Goal: Communication & Community: Ask a question

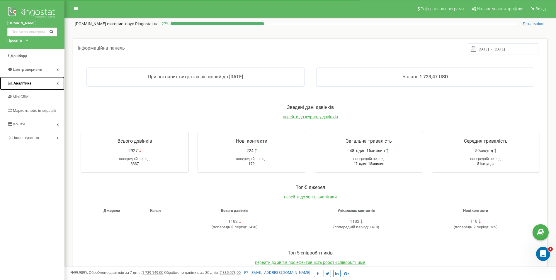
click at [24, 84] on span "Аналiтика" at bounding box center [22, 83] width 18 height 4
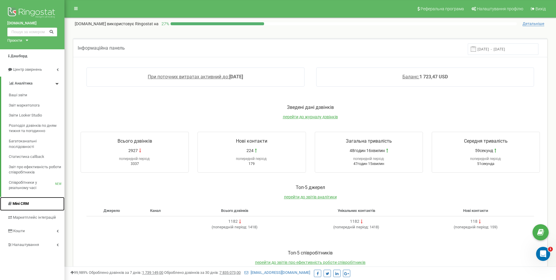
click at [27, 204] on span "Mini CRM" at bounding box center [21, 203] width 16 height 4
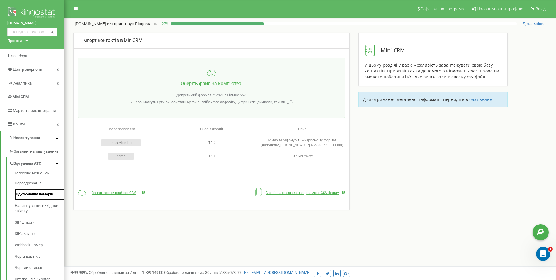
click at [40, 193] on link "Підключення номерів" at bounding box center [40, 193] width 50 height 11
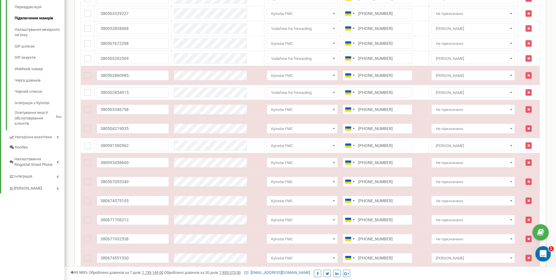
click at [548, 251] on div "Открыть службу сообщений Intercom" at bounding box center [541, 252] width 19 height 19
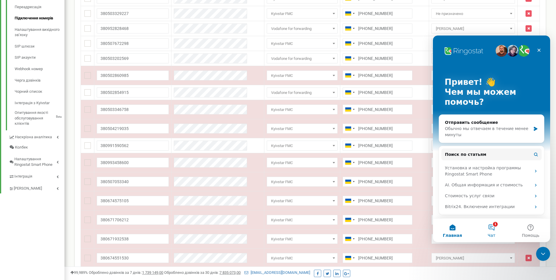
click at [489, 228] on button "1 Чат" at bounding box center [491, 229] width 39 height 23
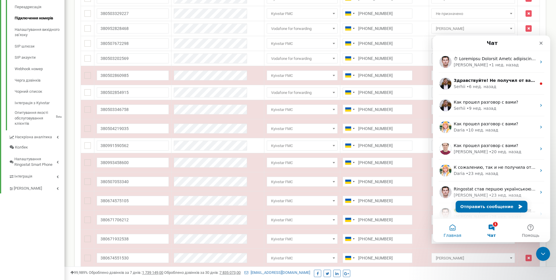
click at [457, 228] on button "Главная" at bounding box center [452, 229] width 39 height 23
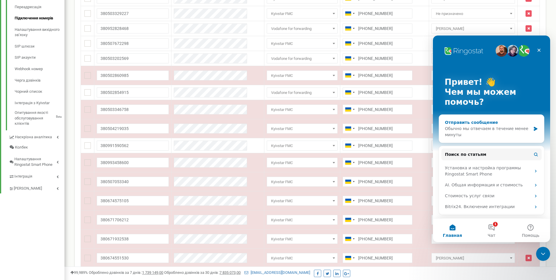
click at [489, 134] on div "Обычно мы отвечаем в течение менее минуты" at bounding box center [488, 131] width 86 height 12
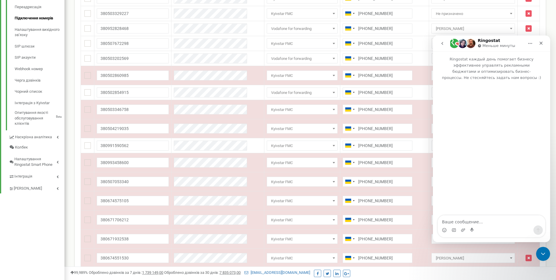
click at [482, 217] on textarea "Ваше сообщение..." at bounding box center [491, 220] width 107 height 10
type textarea "L"
type textarea "Доброго, а чому у "Підключення номерів" висять червоні?"
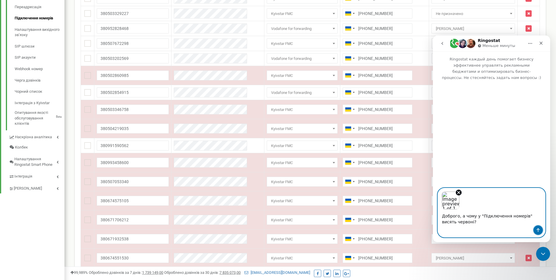
click at [539, 232] on icon "Отправить сообщение…" at bounding box center [538, 229] width 5 height 5
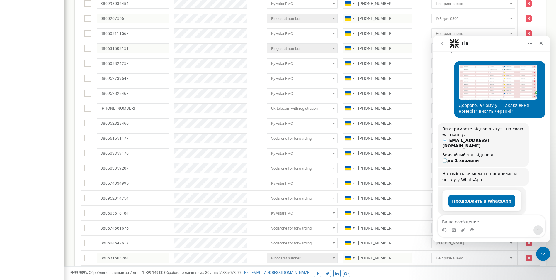
scroll to position [498, 0]
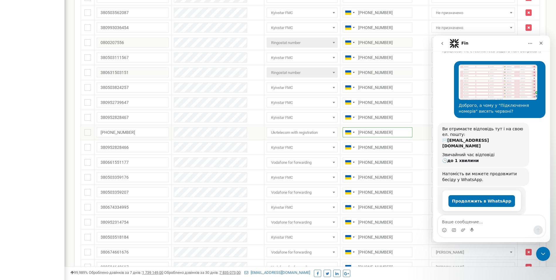
drag, startPoint x: 373, startPoint y: 132, endPoint x: 378, endPoint y: 132, distance: 4.7
click at [378, 132] on input "[PHONE_NUMBER]" at bounding box center [378, 132] width 70 height 10
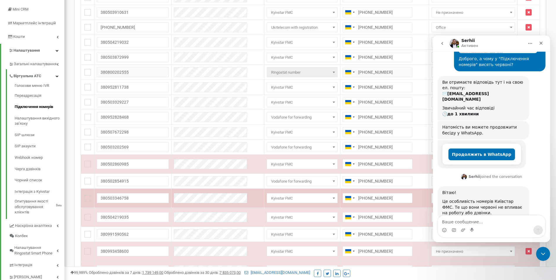
scroll to position [78, 0]
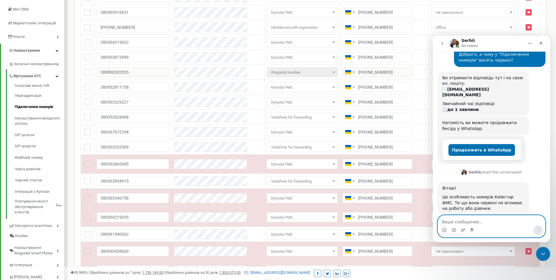
click at [452, 221] on textarea "Ваше сообщение..." at bounding box center [491, 220] width 107 height 10
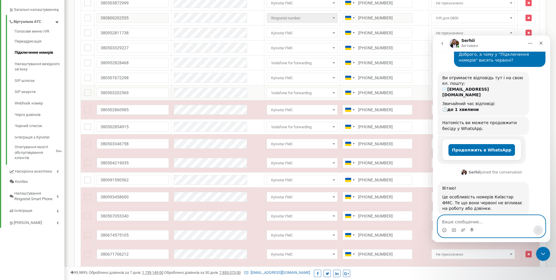
scroll to position [146, 0]
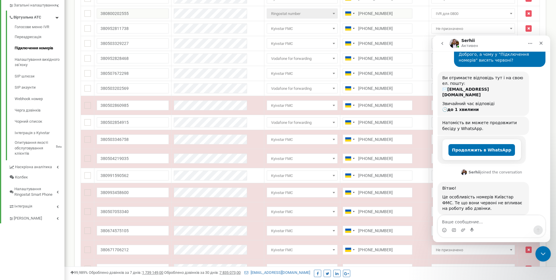
click at [542, 254] on icon "Закрыть службу сообщений Intercom" at bounding box center [542, 252] width 7 height 7
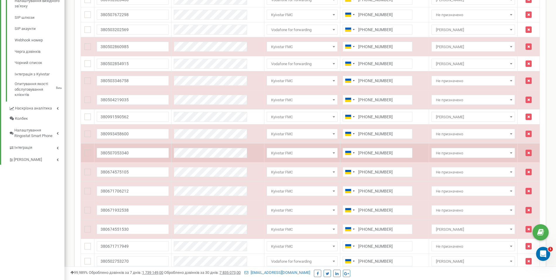
scroll to position [505, 0]
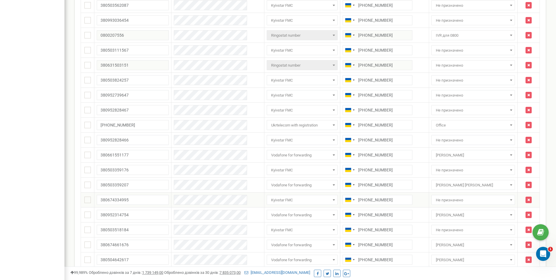
click at [464, 202] on span "Не призначено" at bounding box center [472, 200] width 79 height 8
type input ","
type input "бу"
select select "266797"
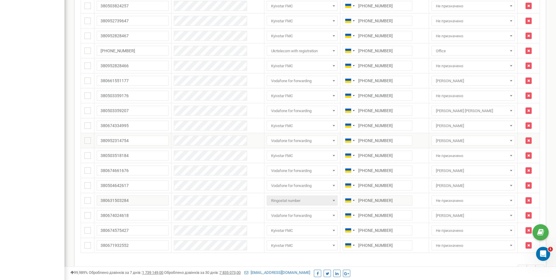
scroll to position [593, 0]
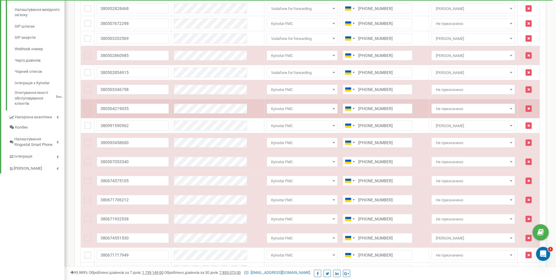
scroll to position [195, 0]
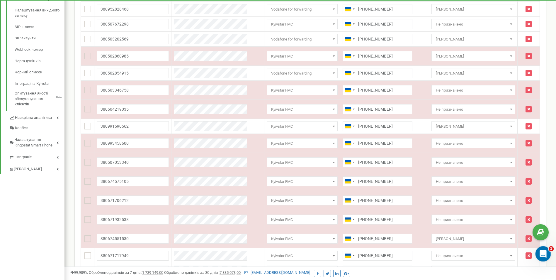
click at [547, 254] on div "Открыть службу сообщений Intercom" at bounding box center [541, 252] width 19 height 19
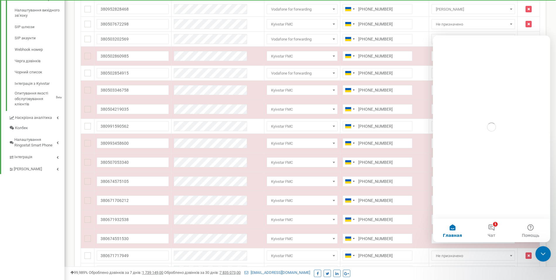
scroll to position [0, 0]
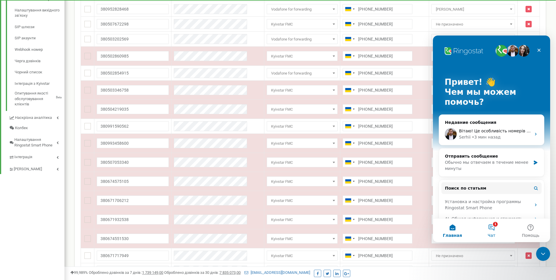
click at [488, 227] on button "1 Чат" at bounding box center [491, 229] width 39 height 23
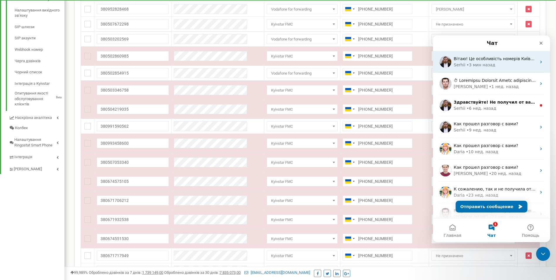
click at [471, 67] on div "• 3 мин назад" at bounding box center [481, 65] width 29 height 6
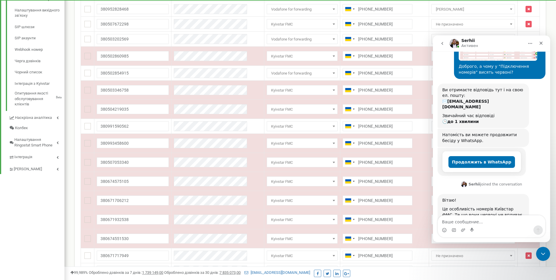
scroll to position [78, 0]
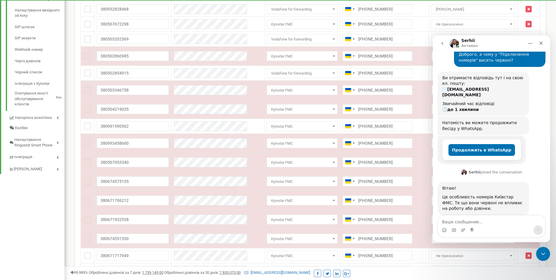
click at [479, 222] on textarea "Ваше сообщение..." at bounding box center [491, 220] width 107 height 10
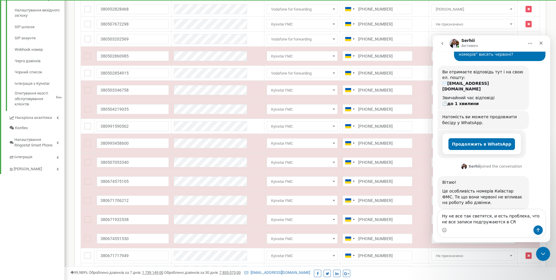
type textarea "Ну не все так светятся, и есть проблека, что не все записи подгружаются в CRM"
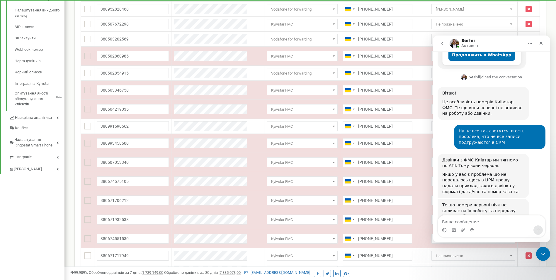
scroll to position [178, 0]
